Goal: Navigation & Orientation: Find specific page/section

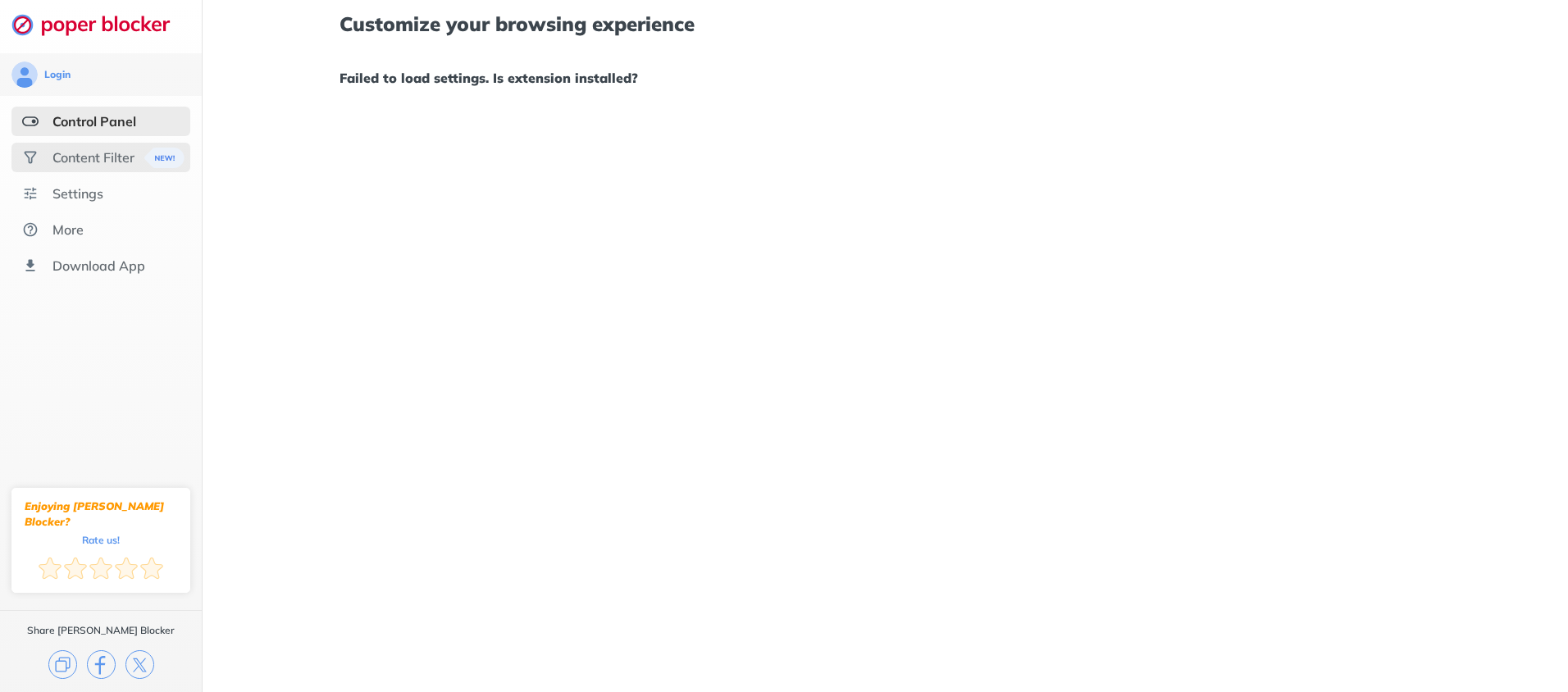
click at [107, 160] on div "Content Filter" at bounding box center [94, 158] width 82 height 17
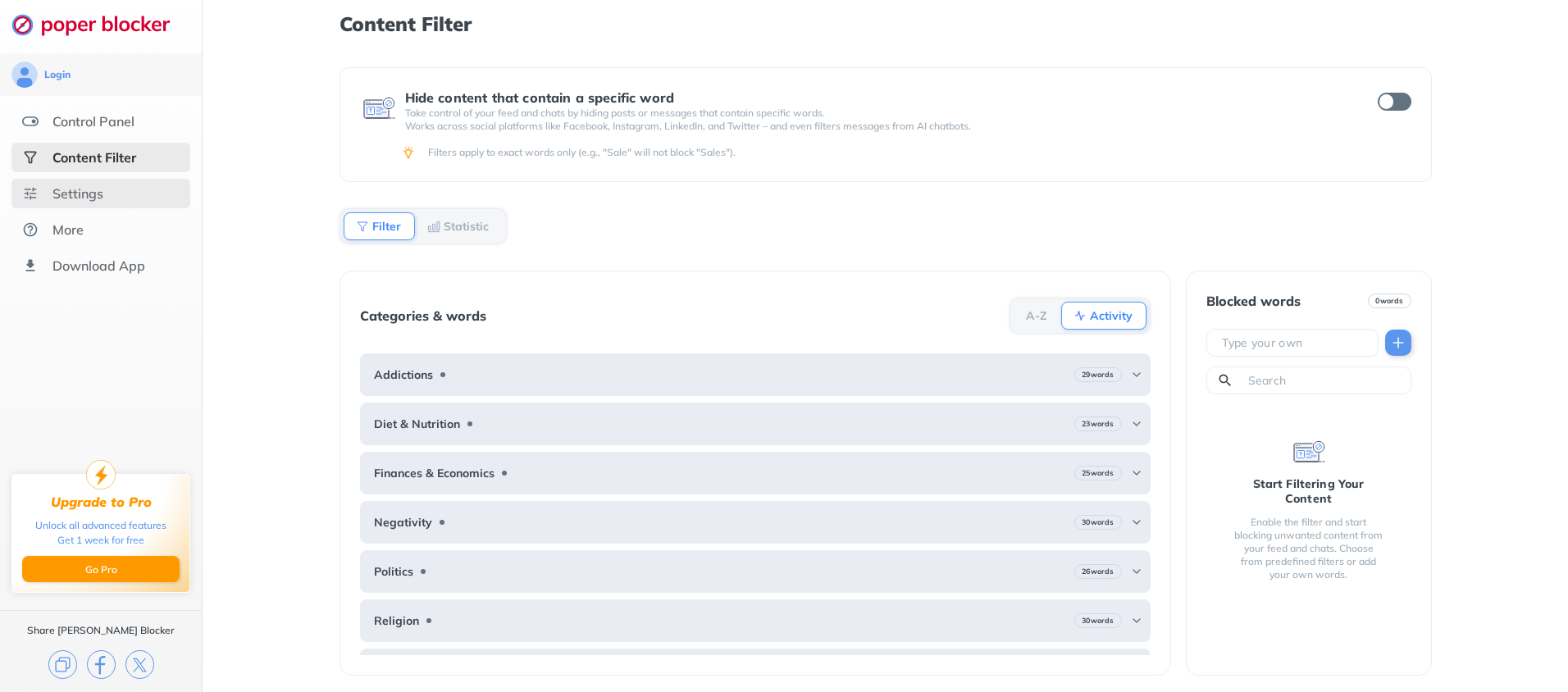
click at [82, 196] on div "Settings" at bounding box center [78, 194] width 51 height 17
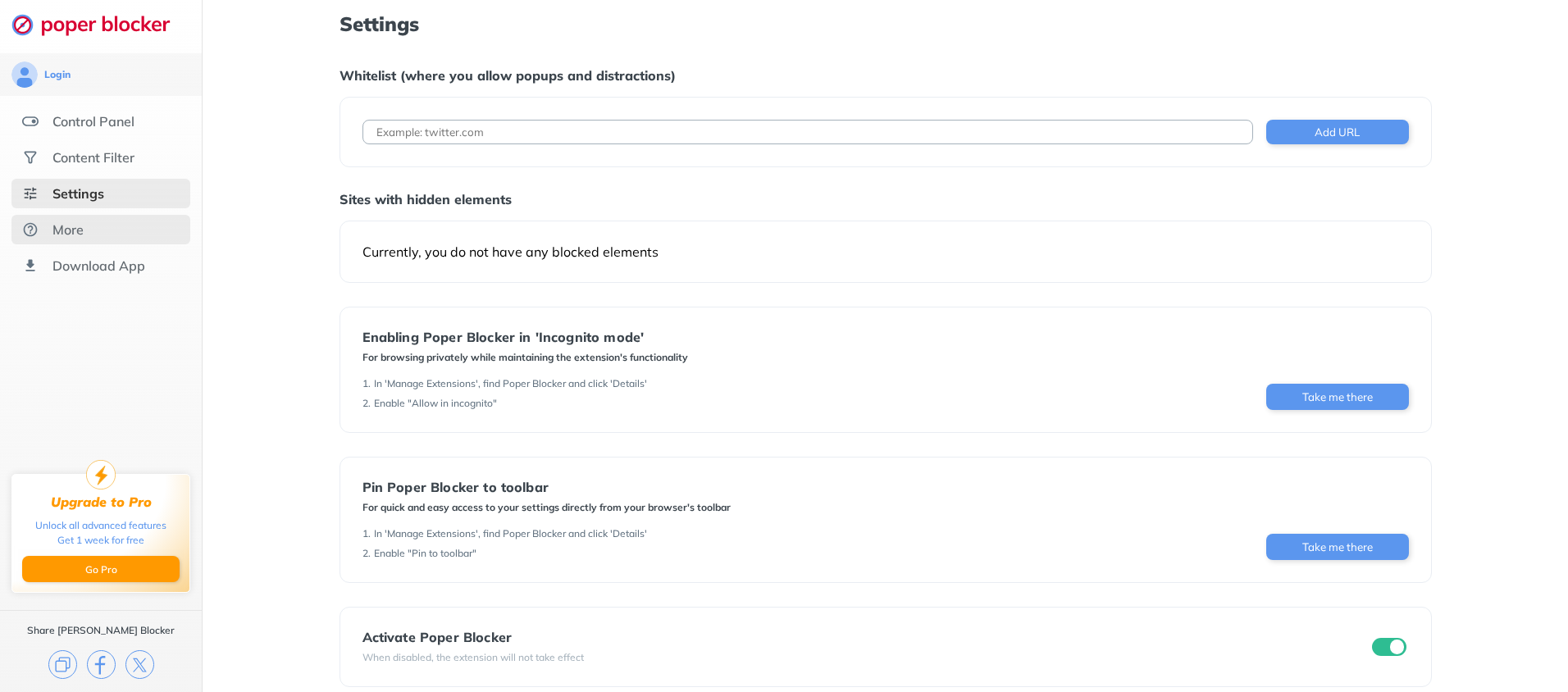
click at [74, 223] on div "More" at bounding box center [68, 230] width 31 height 17
